Goal: Browse casually

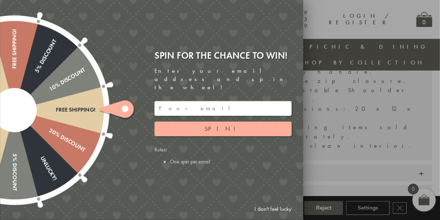
scroll to position [270, 0]
click at [263, 208] on link "I don't feel lucky" at bounding box center [273, 209] width 45 height 14
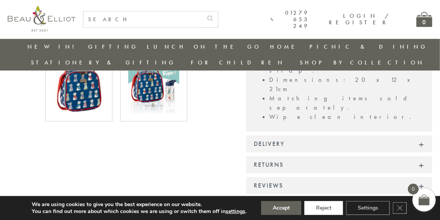
click at [328, 207] on button "Reject" at bounding box center [323, 208] width 39 height 14
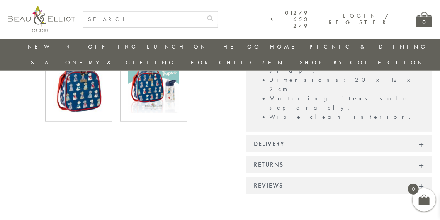
scroll to position [255, 0]
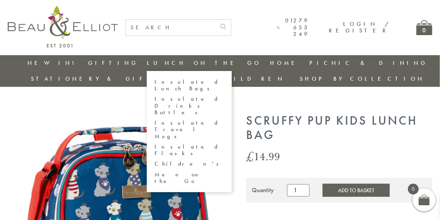
click at [155, 161] on link "Children's" at bounding box center [190, 164] width 70 height 7
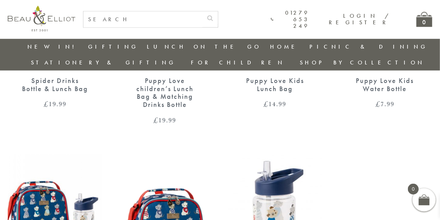
scroll to position [409, 0]
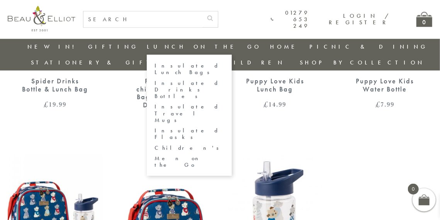
click at [155, 155] on link "Men on the Go" at bounding box center [190, 162] width 70 height 14
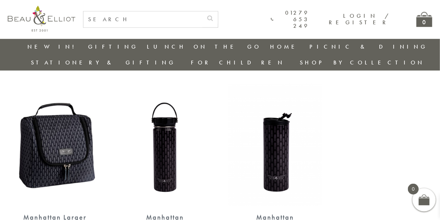
scroll to position [270, 0]
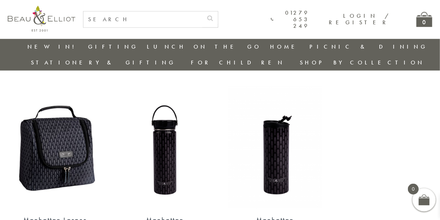
click at [42, 120] on img at bounding box center [55, 148] width 95 height 122
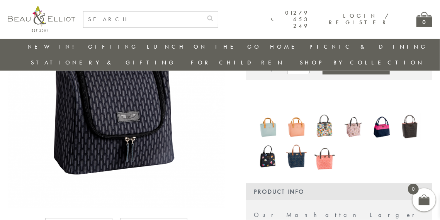
scroll to position [82, 0]
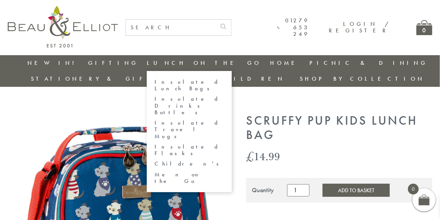
click at [155, 96] on link "Insulated Drinks Bottles" at bounding box center [190, 106] width 70 height 20
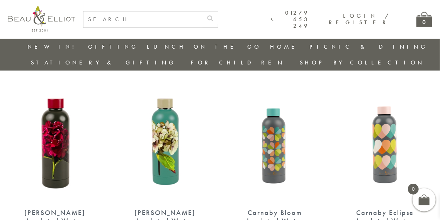
scroll to position [277, 0]
